Goal: Task Accomplishment & Management: Complete application form

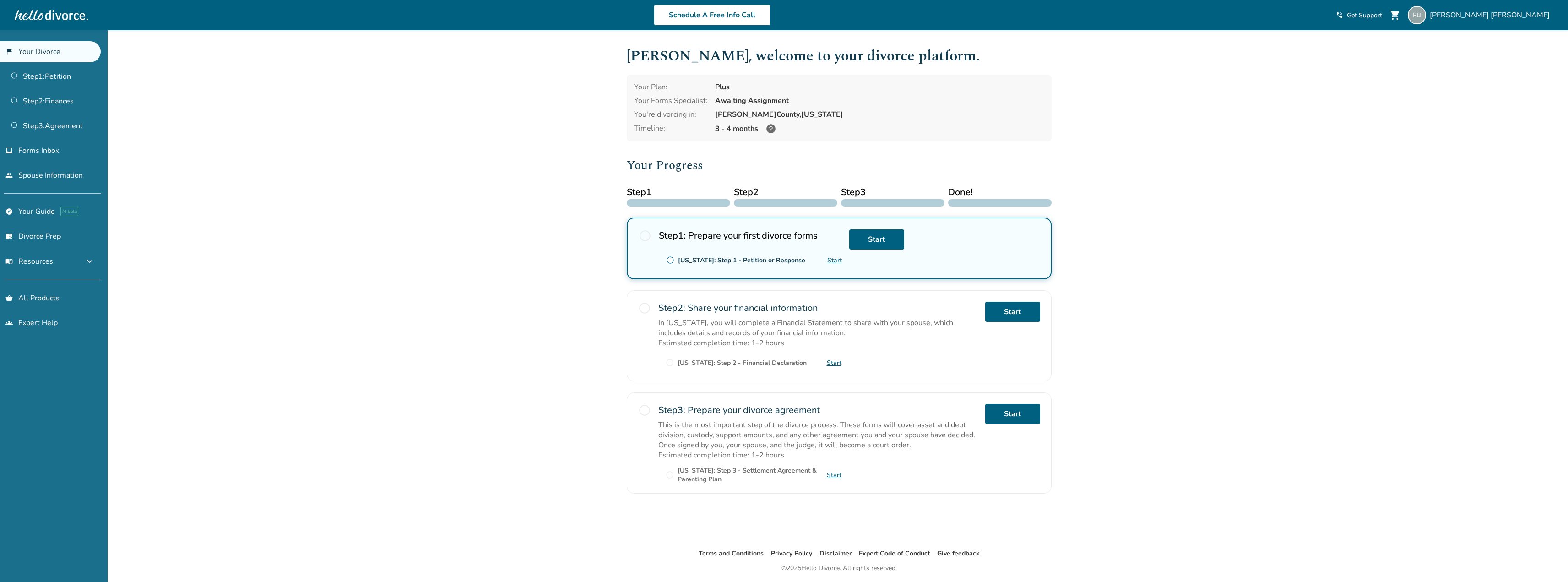
click at [771, 129] on icon at bounding box center [771, 129] width 9 height 9
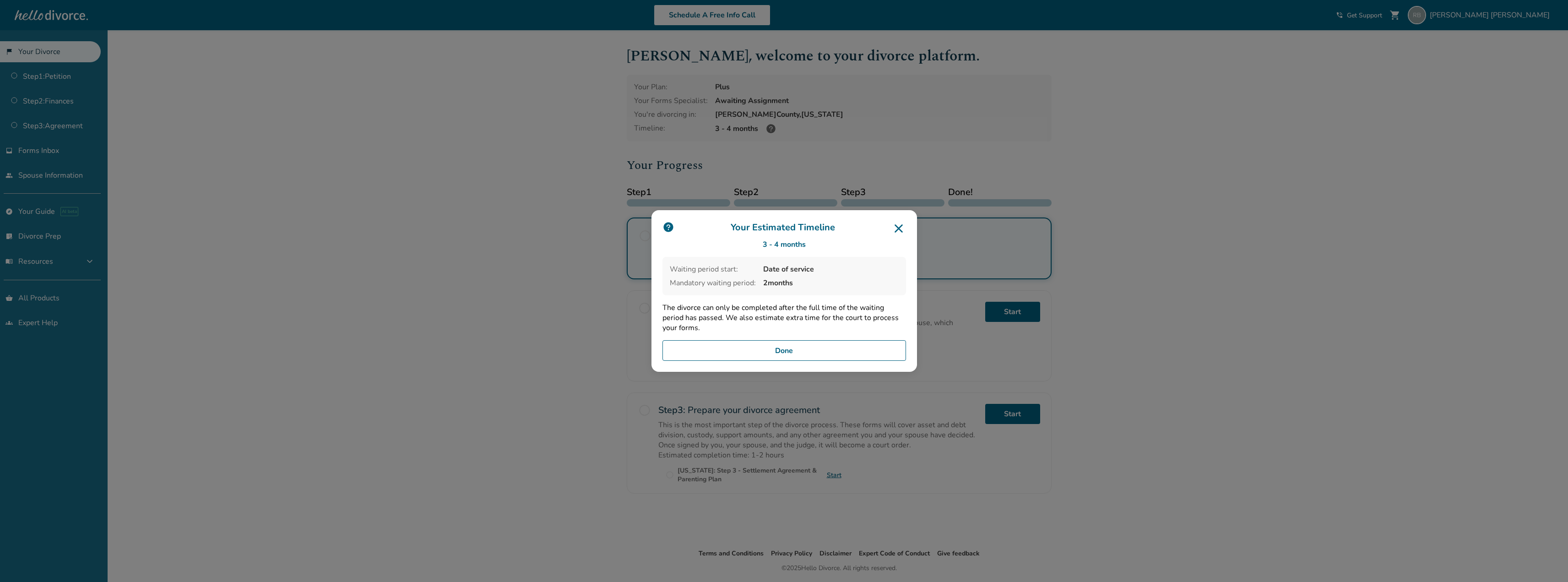
click at [824, 351] on button "Done" at bounding box center [784, 351] width 244 height 21
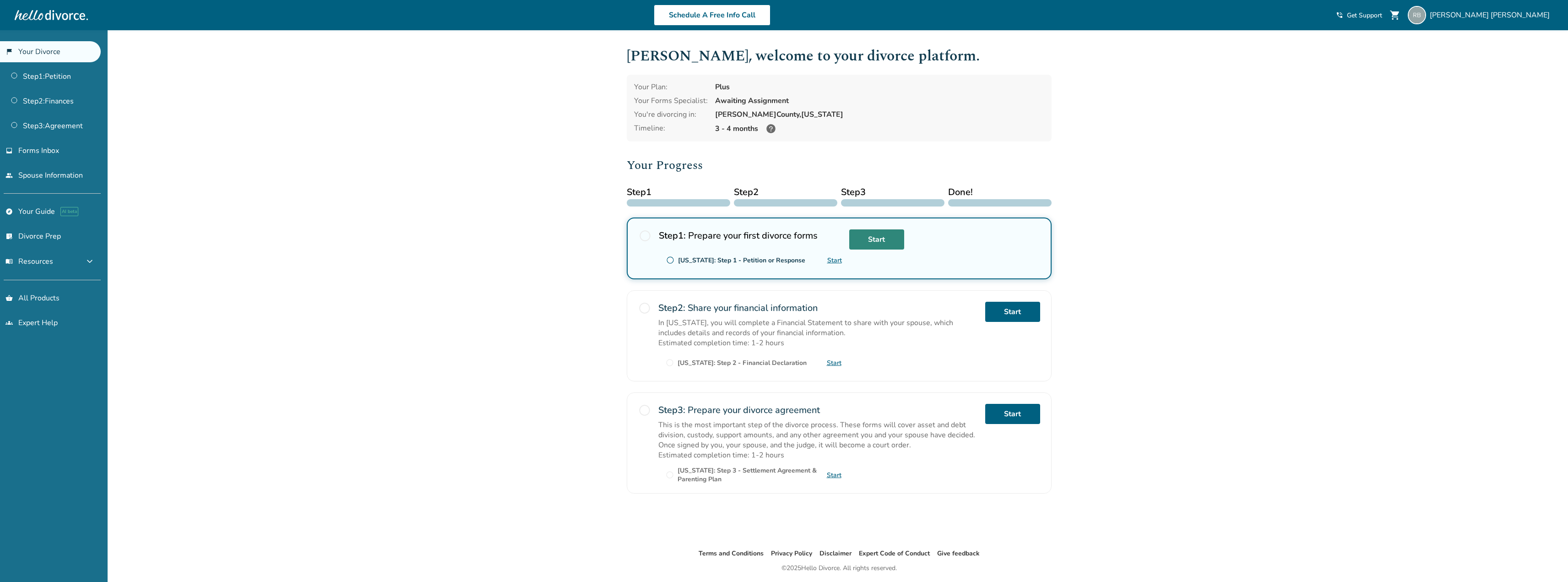
click at [872, 242] on link "Start" at bounding box center [876, 239] width 55 height 20
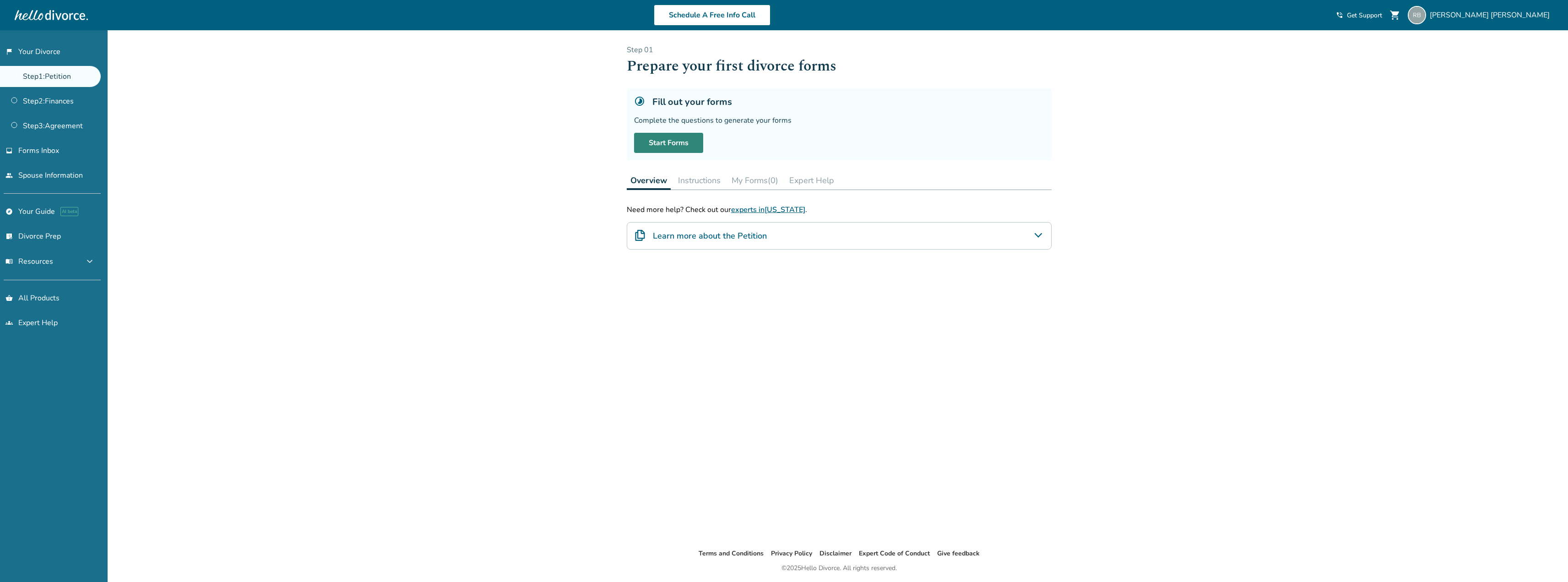
click at [665, 144] on link "Start Forms" at bounding box center [668, 143] width 69 height 20
click at [1506, 11] on span "Rajashekar Billapati" at bounding box center [1491, 14] width 123 height 10
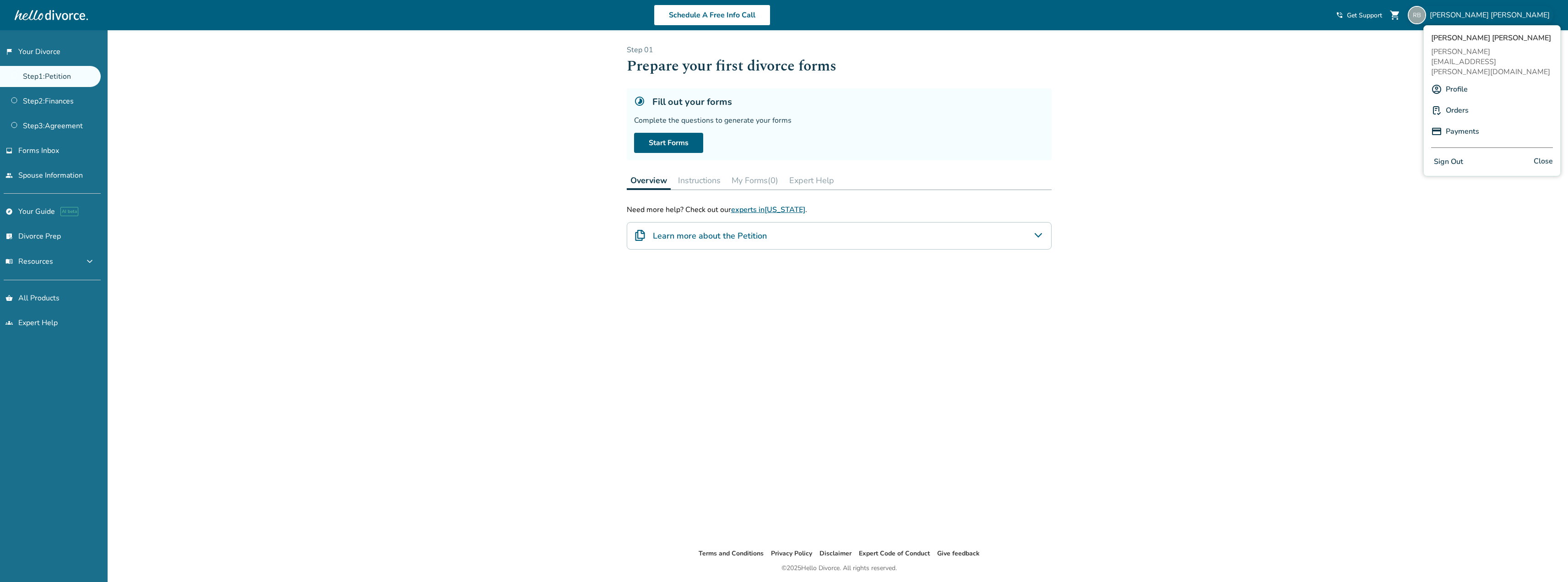
click at [1459, 102] on link "Orders" at bounding box center [1457, 110] width 23 height 17
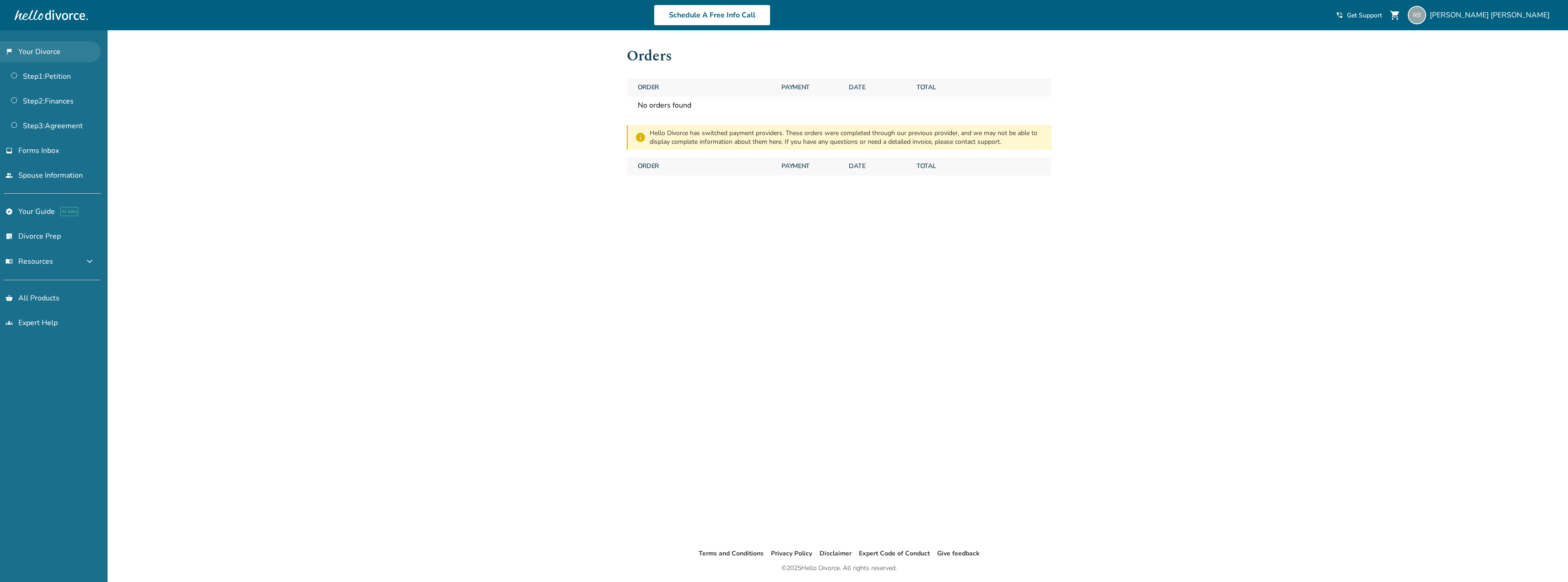
click at [37, 46] on link "flag_2 Your Divorce" at bounding box center [50, 52] width 101 height 21
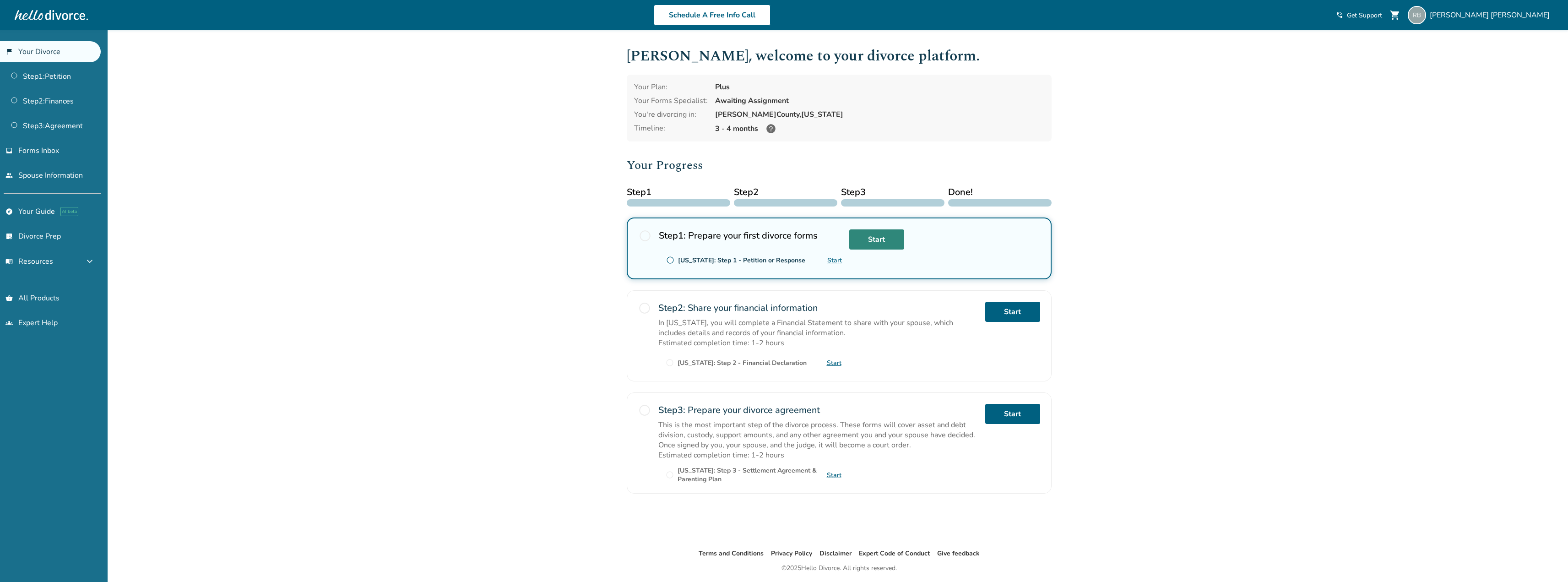
click at [876, 238] on link "Start" at bounding box center [876, 239] width 55 height 20
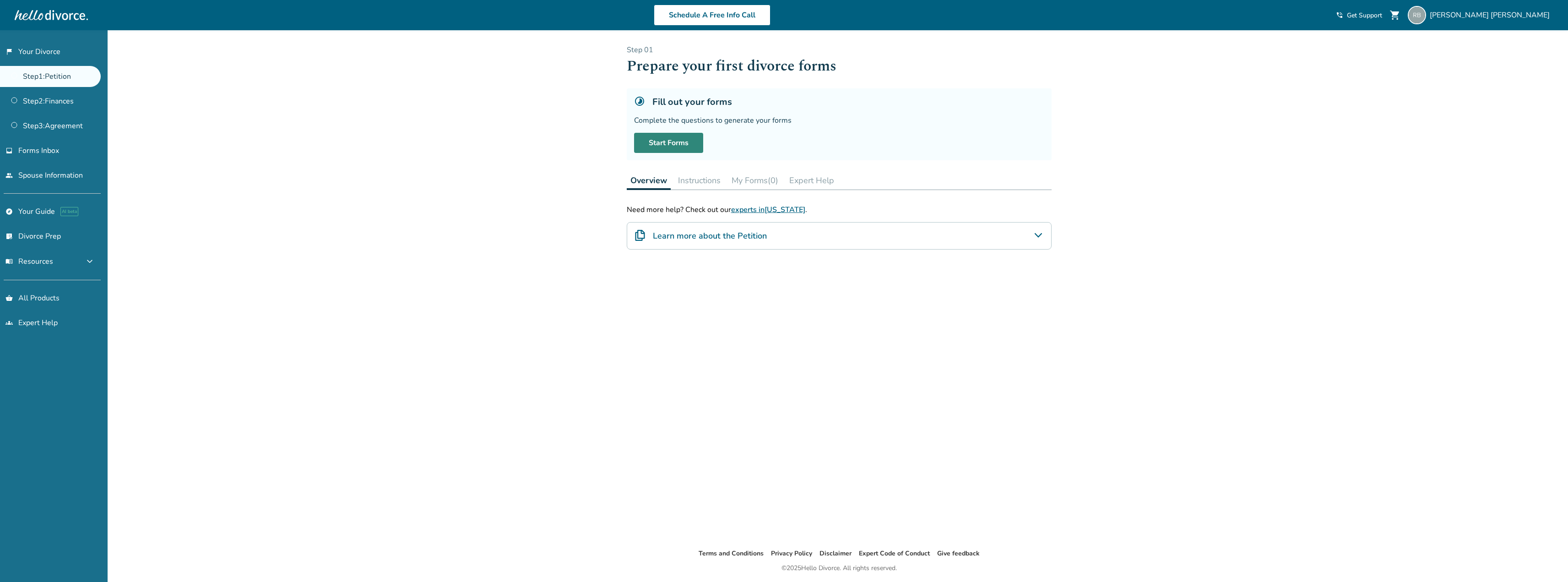
click at [686, 143] on link "Start Forms" at bounding box center [668, 143] width 69 height 20
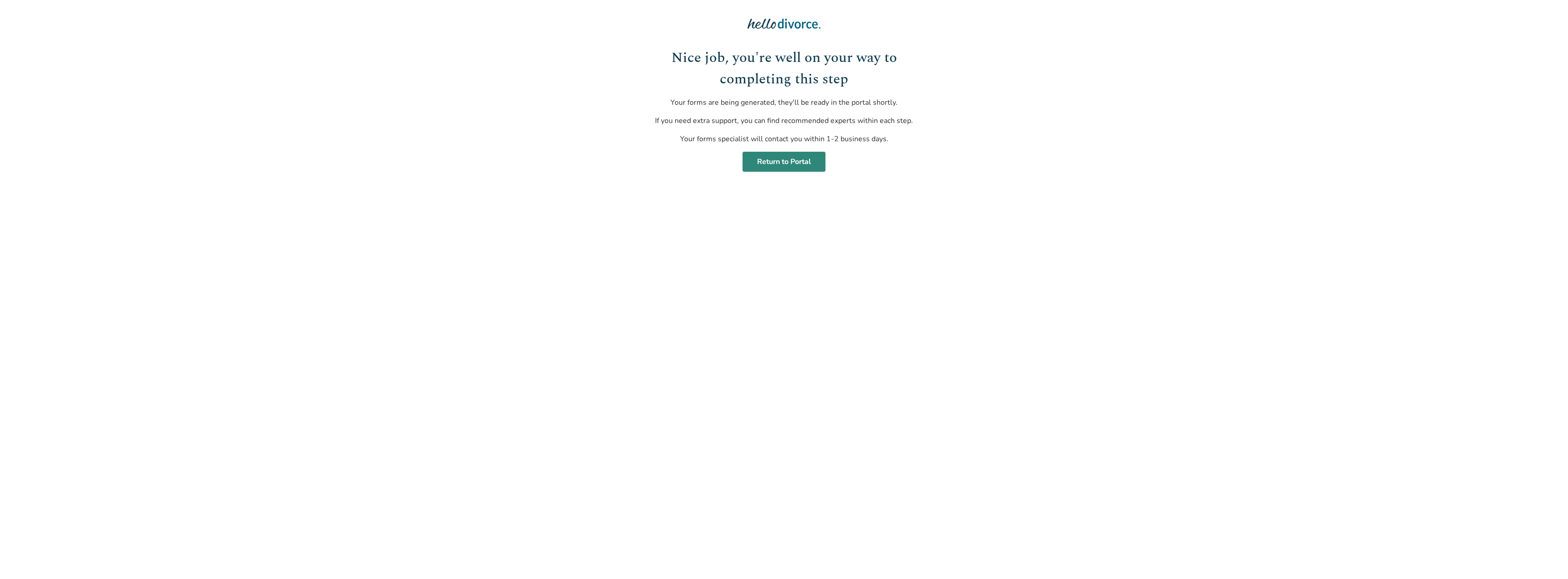
click at [779, 158] on link "Return to Portal" at bounding box center [783, 161] width 83 height 20
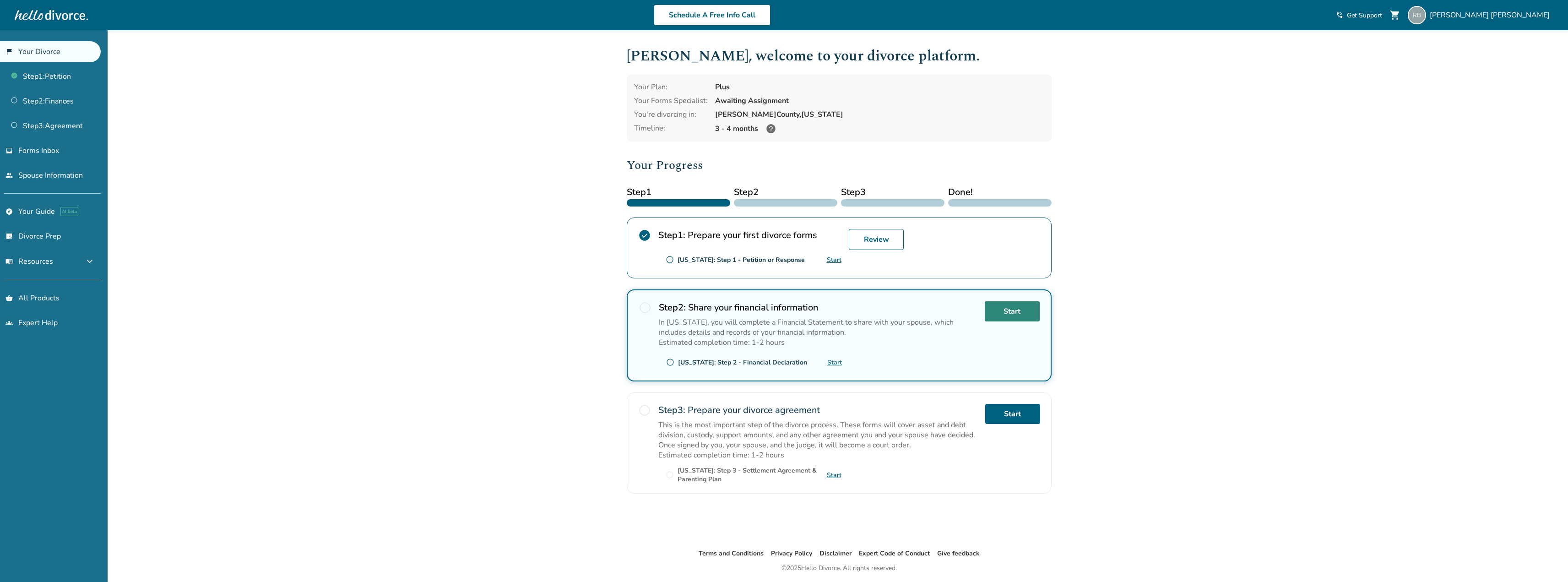
click at [1015, 307] on link "Start" at bounding box center [1012, 311] width 55 height 20
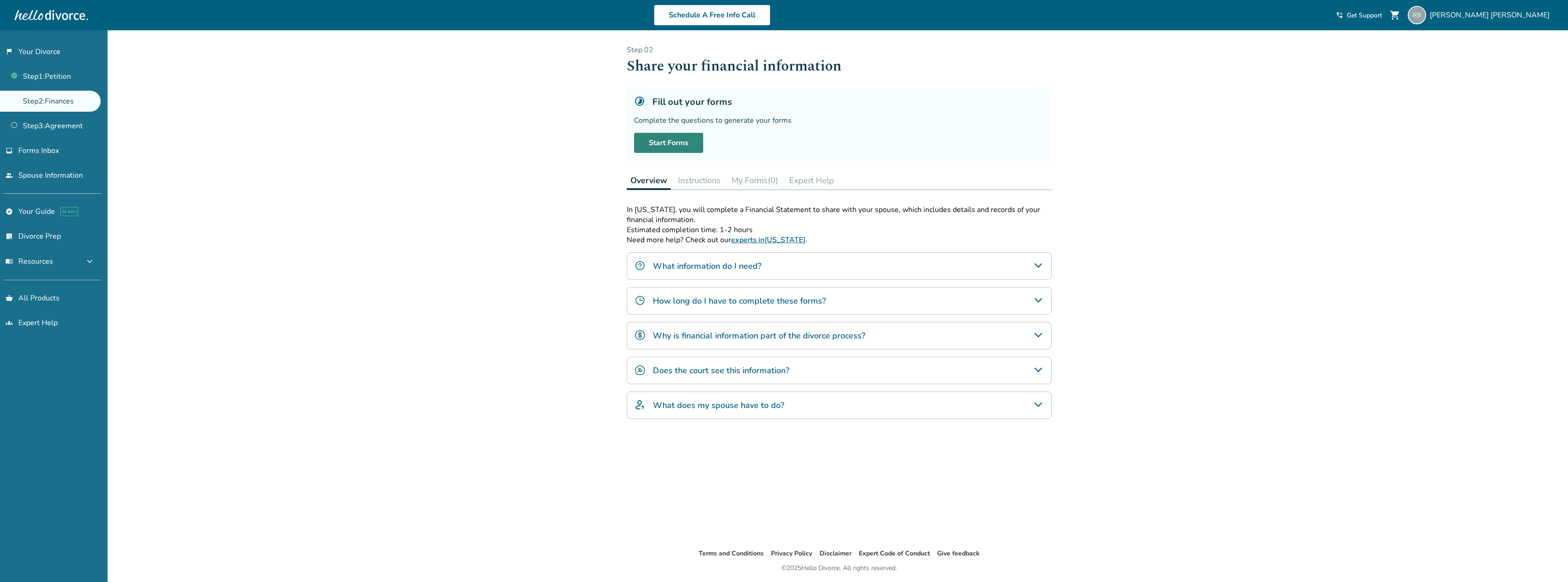
click at [673, 146] on link "Start Forms" at bounding box center [668, 143] width 69 height 20
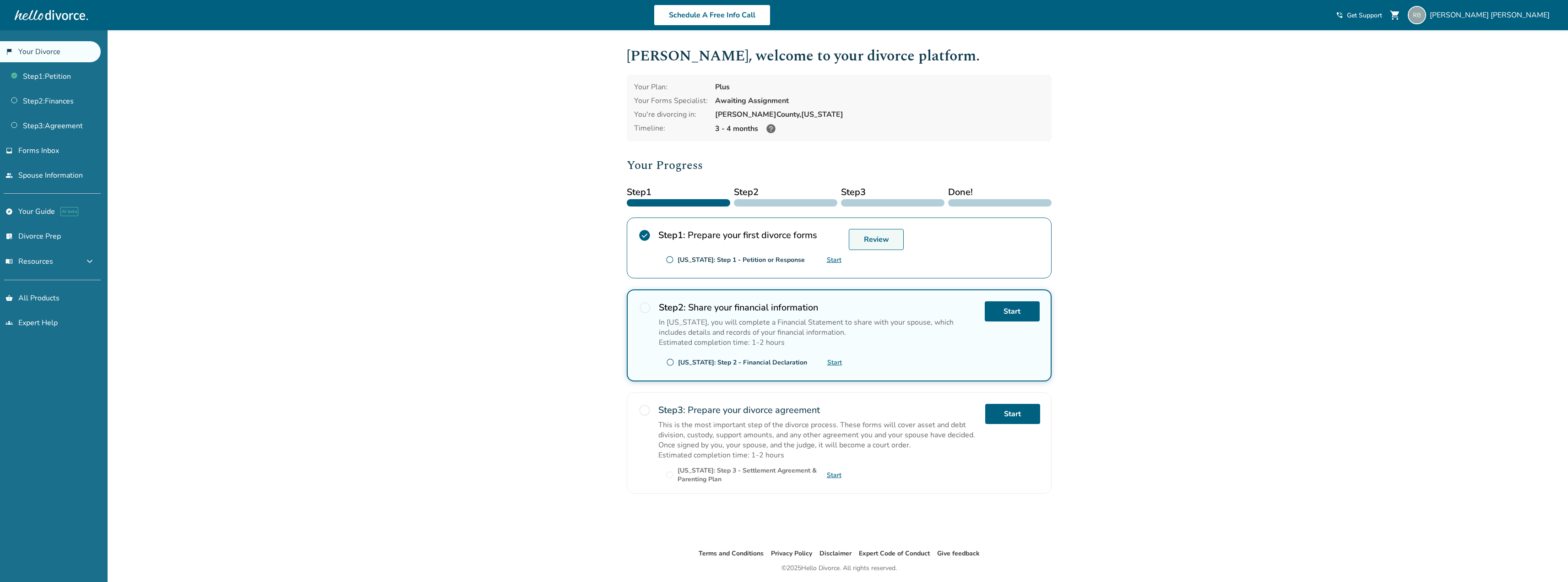
click at [860, 239] on link "Review" at bounding box center [876, 239] width 55 height 21
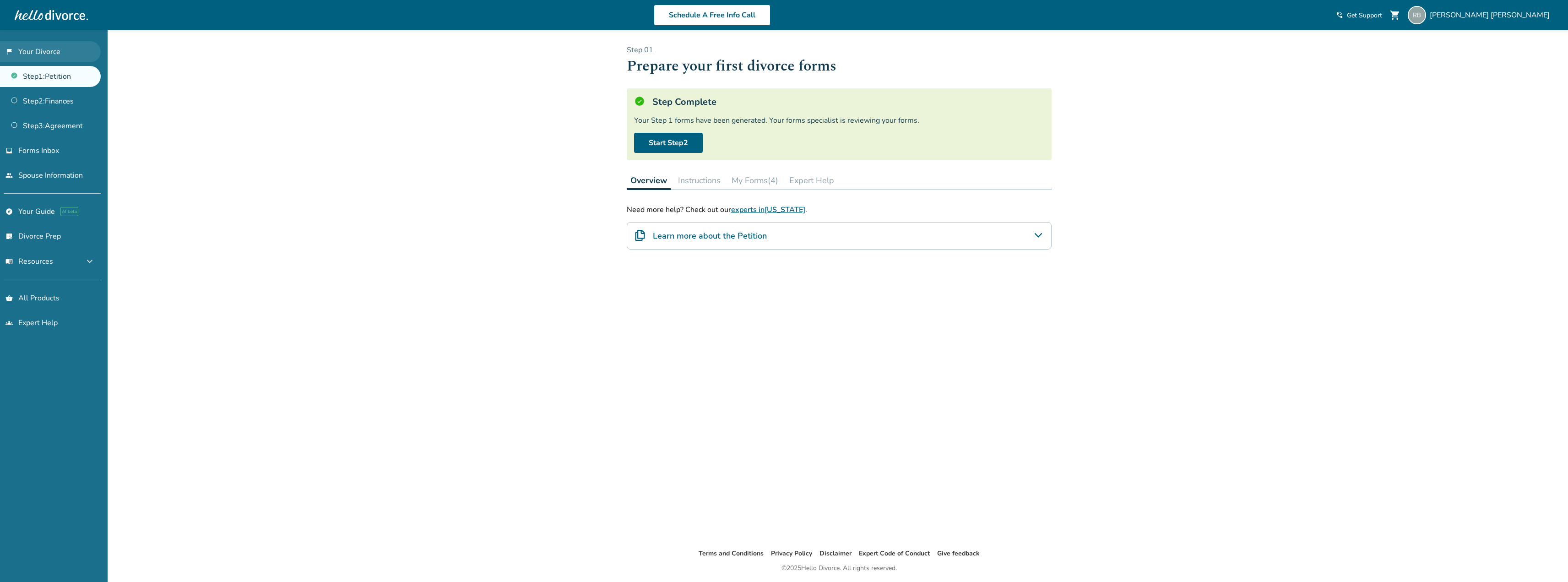
click at [32, 52] on link "flag_2 Your Divorce" at bounding box center [50, 52] width 101 height 21
